Goal: Navigation & Orientation: Find specific page/section

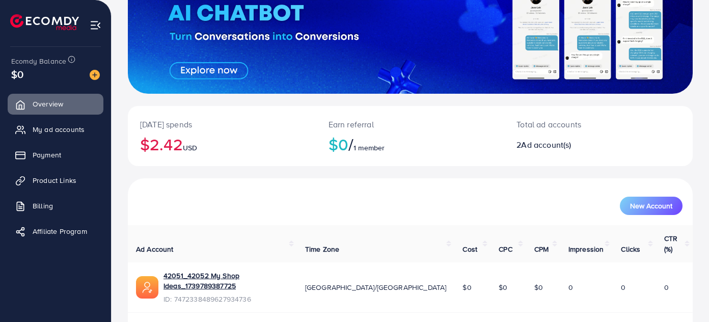
scroll to position [159, 0]
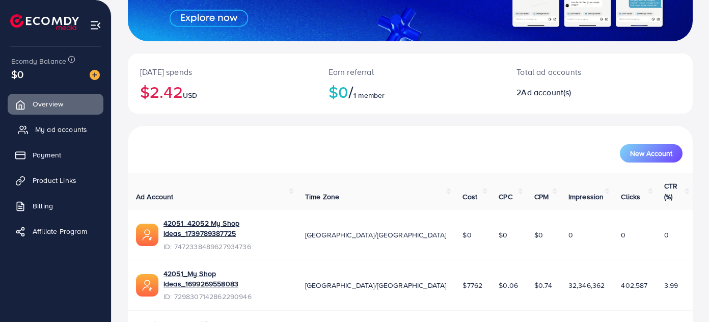
click at [92, 134] on link "My ad accounts" at bounding box center [56, 129] width 96 height 20
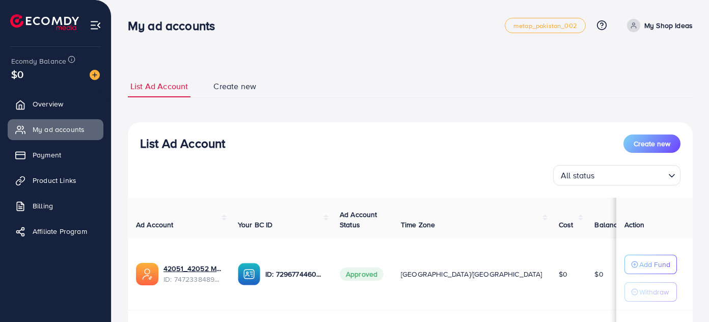
scroll to position [134, 0]
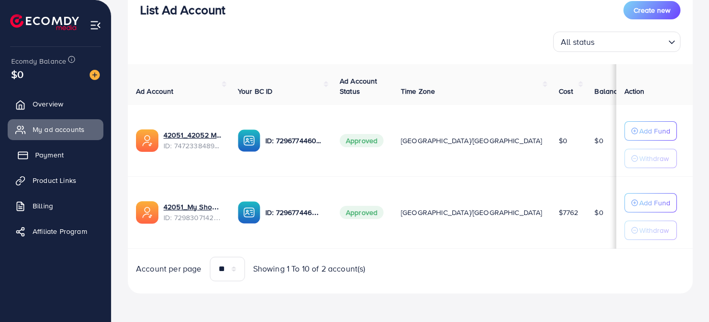
click at [54, 153] on span "Payment" at bounding box center [49, 155] width 29 height 10
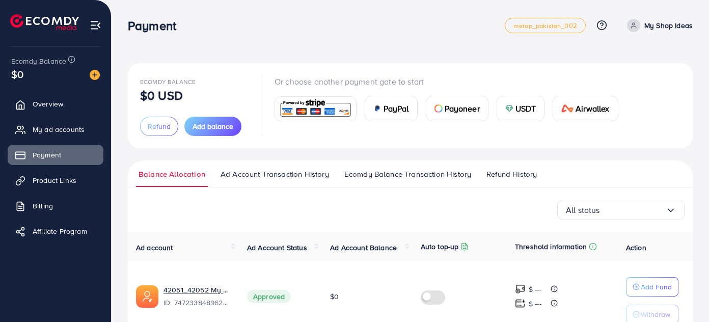
scroll to position [123, 0]
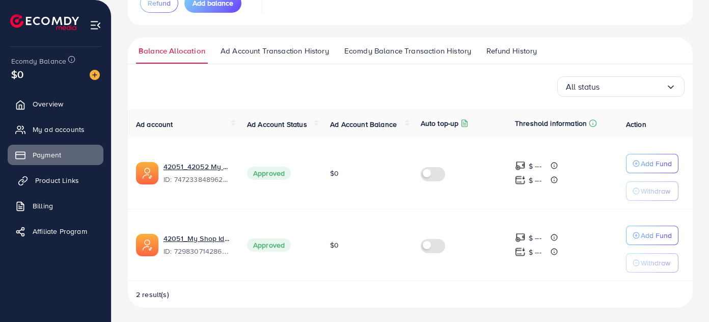
click at [55, 179] on span "Product Links" at bounding box center [57, 180] width 44 height 10
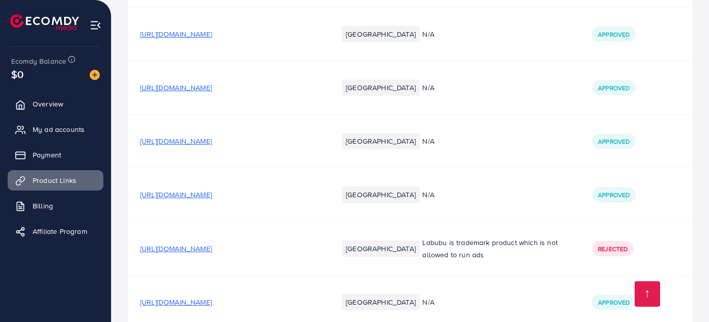
scroll to position [16120, 0]
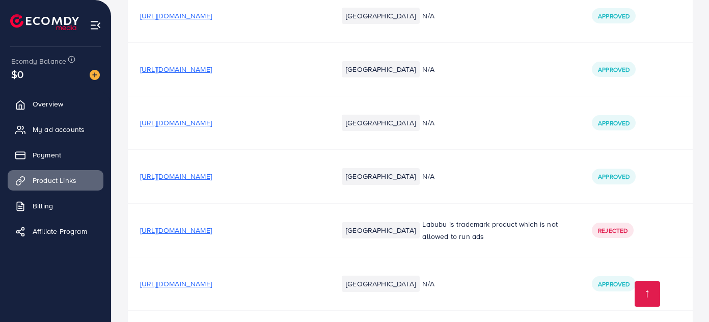
drag, startPoint x: 240, startPoint y: 171, endPoint x: 218, endPoint y: 168, distance: 22.0
click at [212, 279] on span "[URL][DOMAIN_NAME]" at bounding box center [176, 284] width 72 height 10
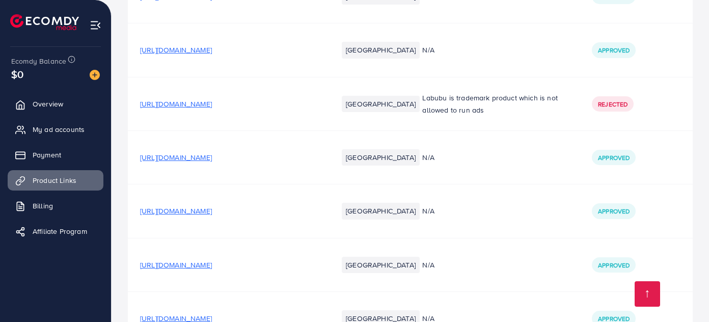
scroll to position [16247, 0]
click at [212, 313] on span "[URL][DOMAIN_NAME]" at bounding box center [176, 318] width 72 height 10
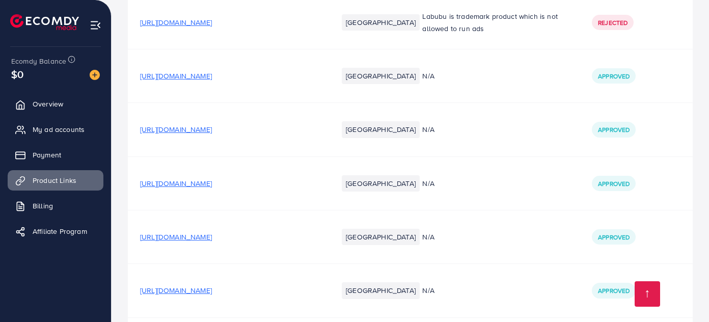
scroll to position [16328, 0]
click at [212, 285] on span "[URL][DOMAIN_NAME]" at bounding box center [176, 290] width 72 height 10
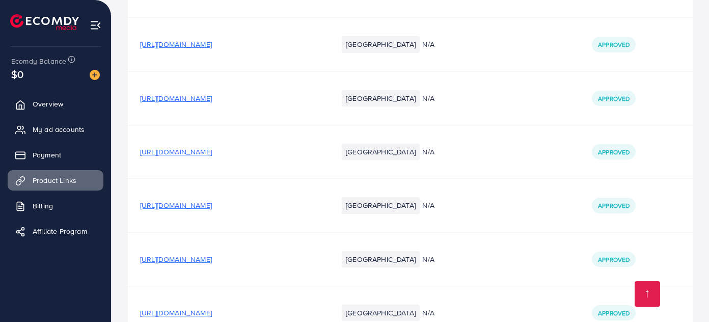
click at [212, 254] on span "[URL][DOMAIN_NAME]" at bounding box center [176, 259] width 72 height 10
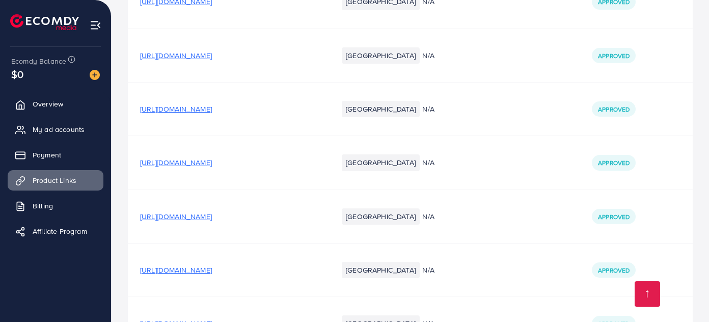
scroll to position [16455, 0]
click at [212, 265] on span "[URL][DOMAIN_NAME]" at bounding box center [176, 270] width 72 height 10
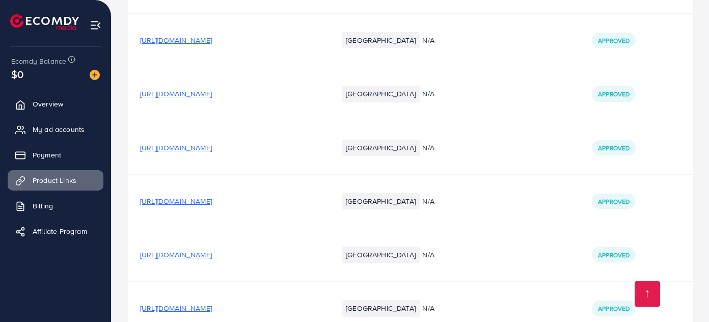
click at [212, 250] on span "[URL][DOMAIN_NAME]" at bounding box center [176, 255] width 72 height 10
click at [212, 303] on span "[URL][DOMAIN_NAME]" at bounding box center [176, 308] width 72 height 10
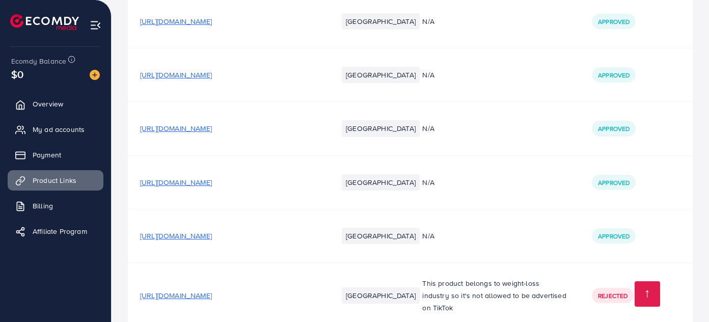
scroll to position [13744, 0]
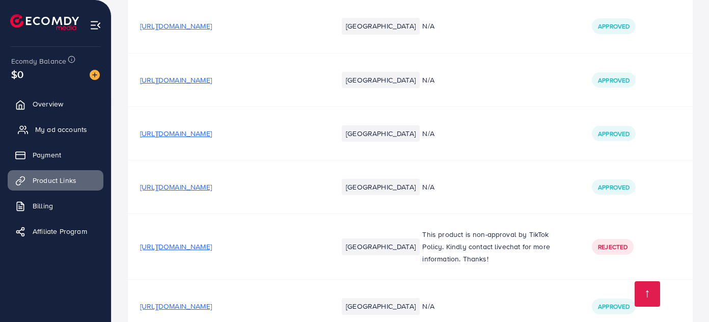
click at [62, 127] on span "My ad accounts" at bounding box center [61, 129] width 52 height 10
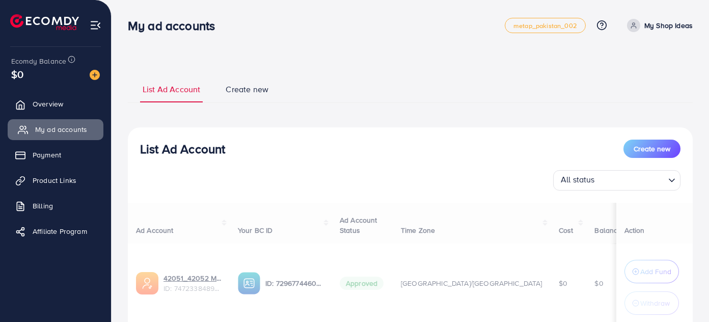
scroll to position [155, 0]
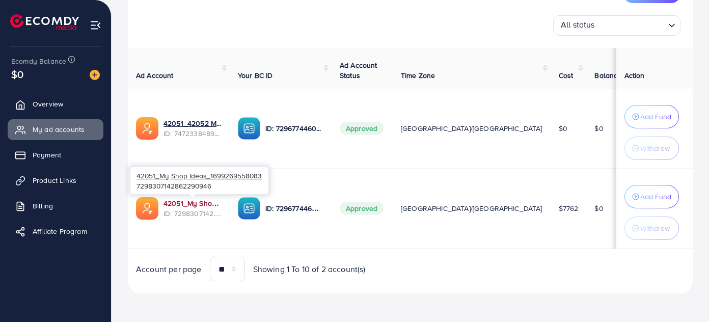
click at [206, 205] on link "42051_My Shop Ideas_1699269558083" at bounding box center [192, 203] width 58 height 10
